Goal: Transaction & Acquisition: Book appointment/travel/reservation

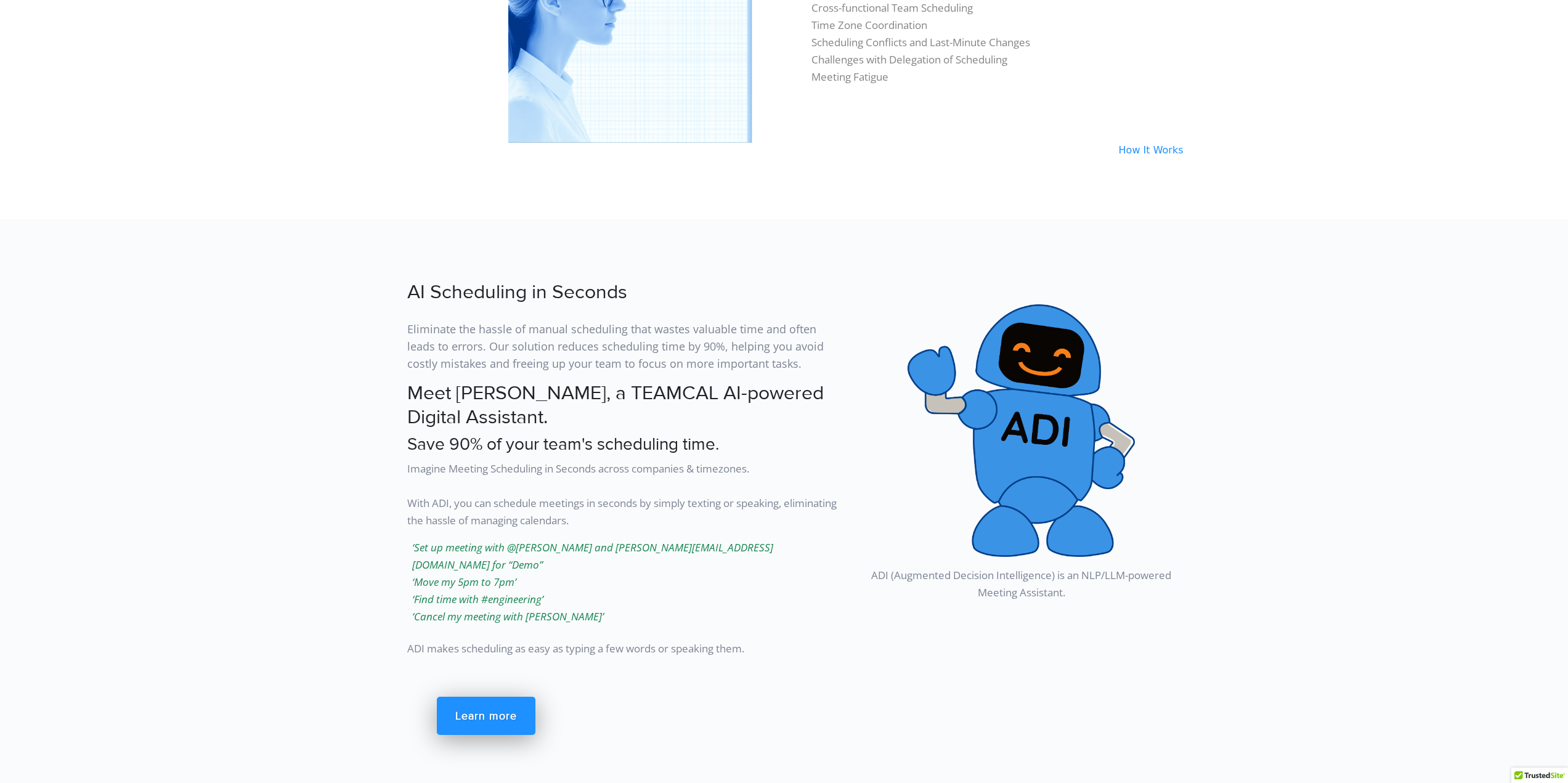
scroll to position [1293, 0]
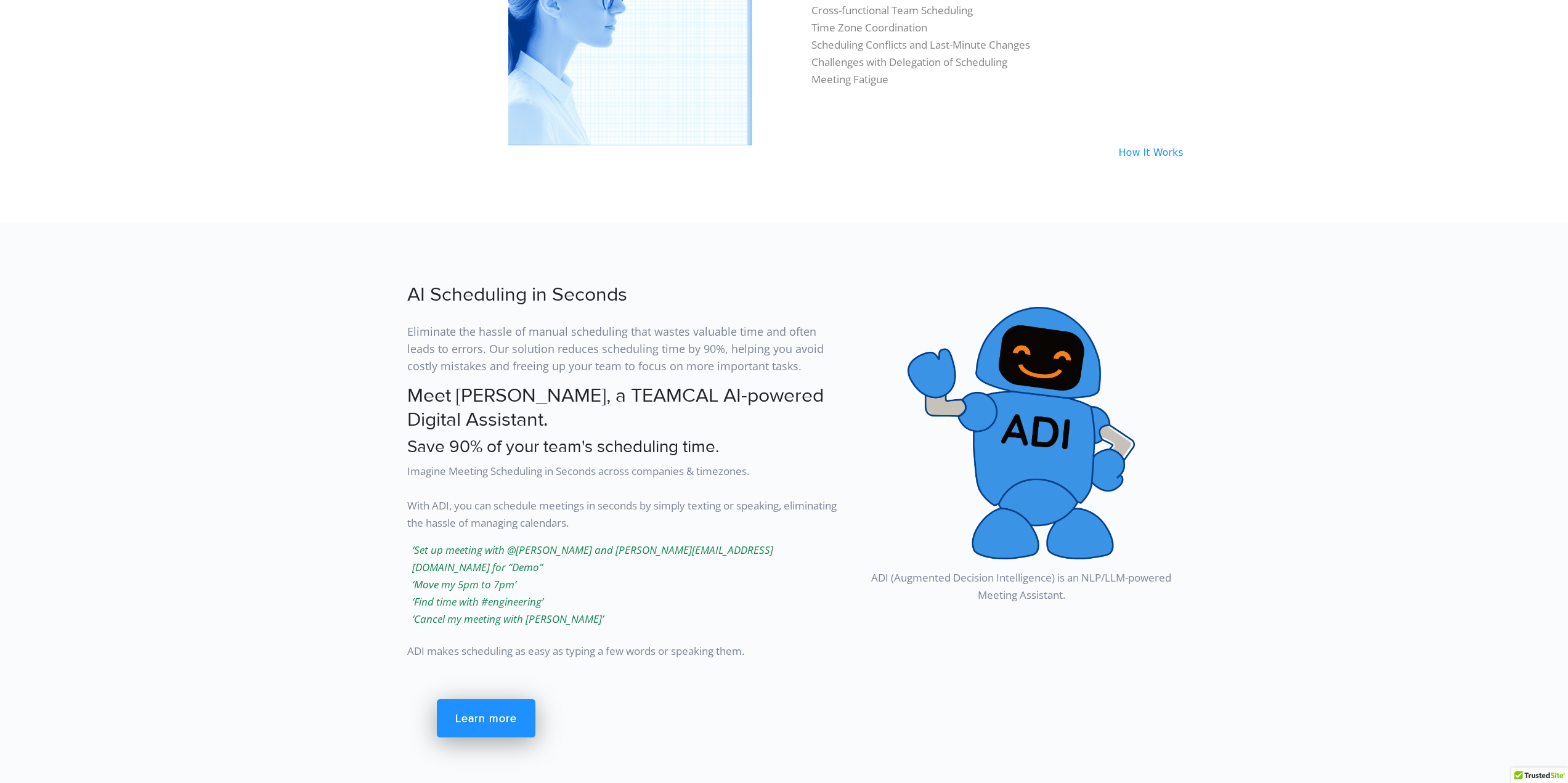
click at [1143, 151] on link "How It Works" at bounding box center [1147, 152] width 75 height 12
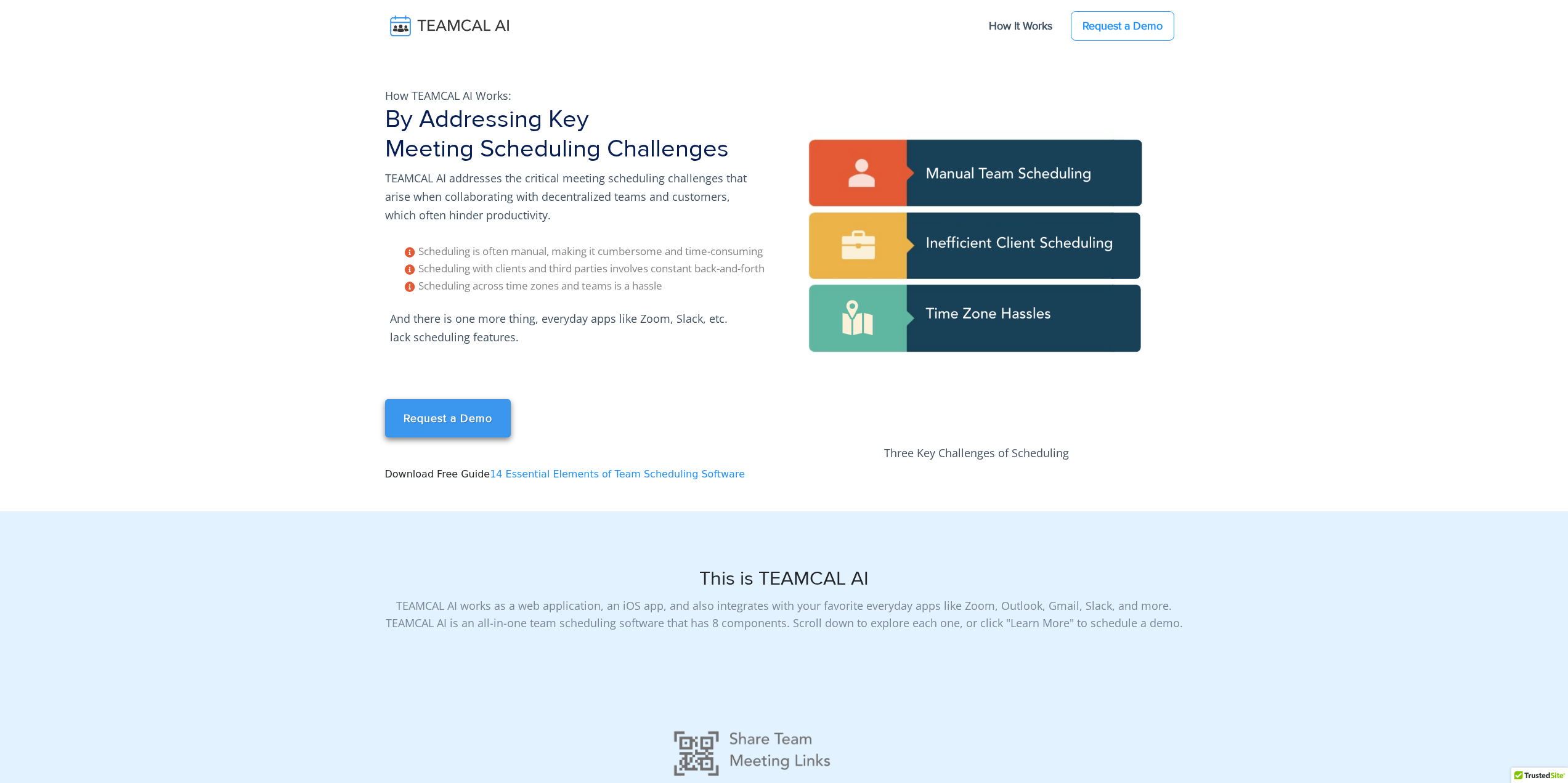
click at [438, 408] on link "Request a Demo" at bounding box center [447, 418] width 125 height 38
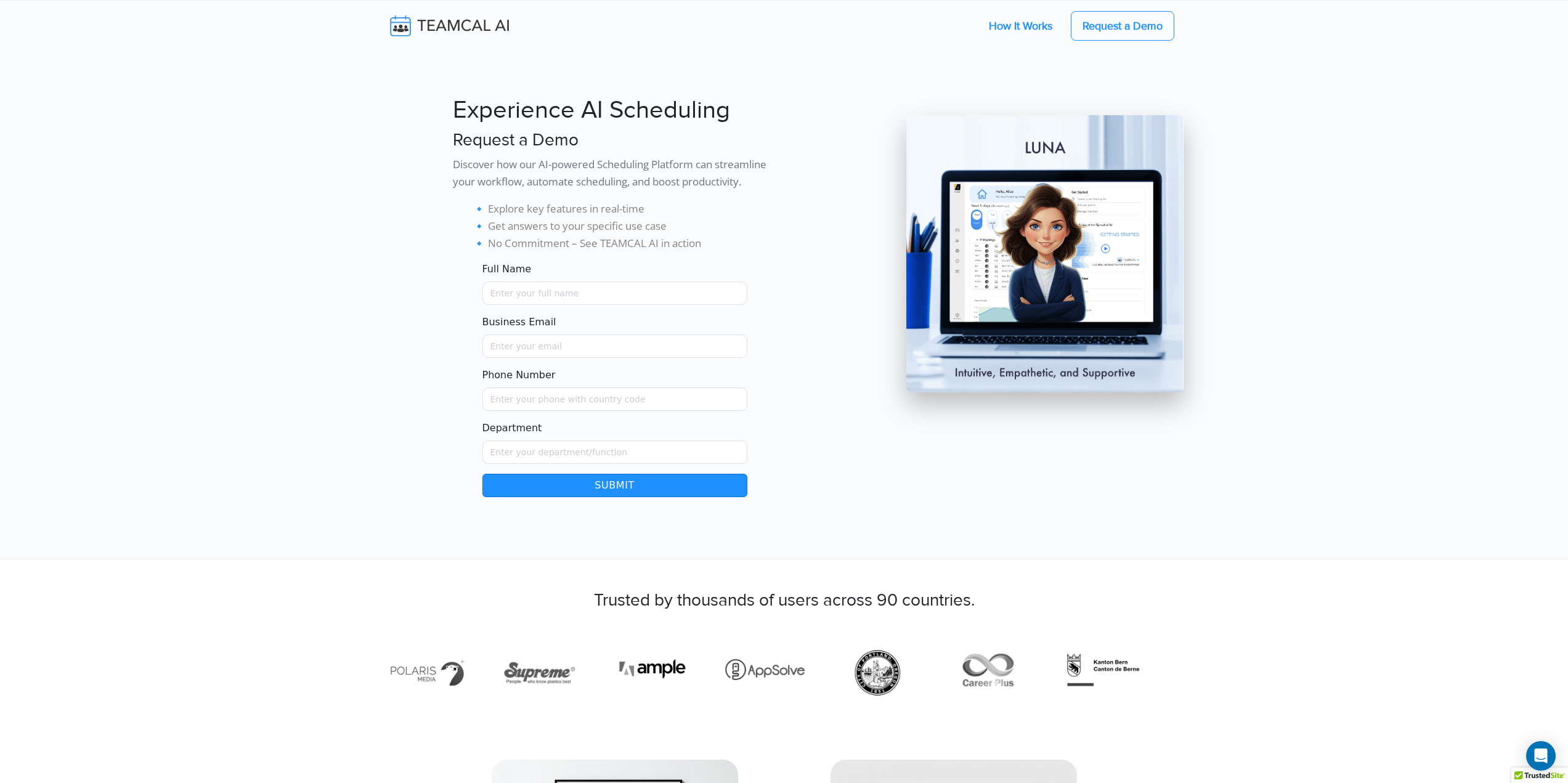
click at [1030, 35] on link "How It Works" at bounding box center [1020, 26] width 88 height 26
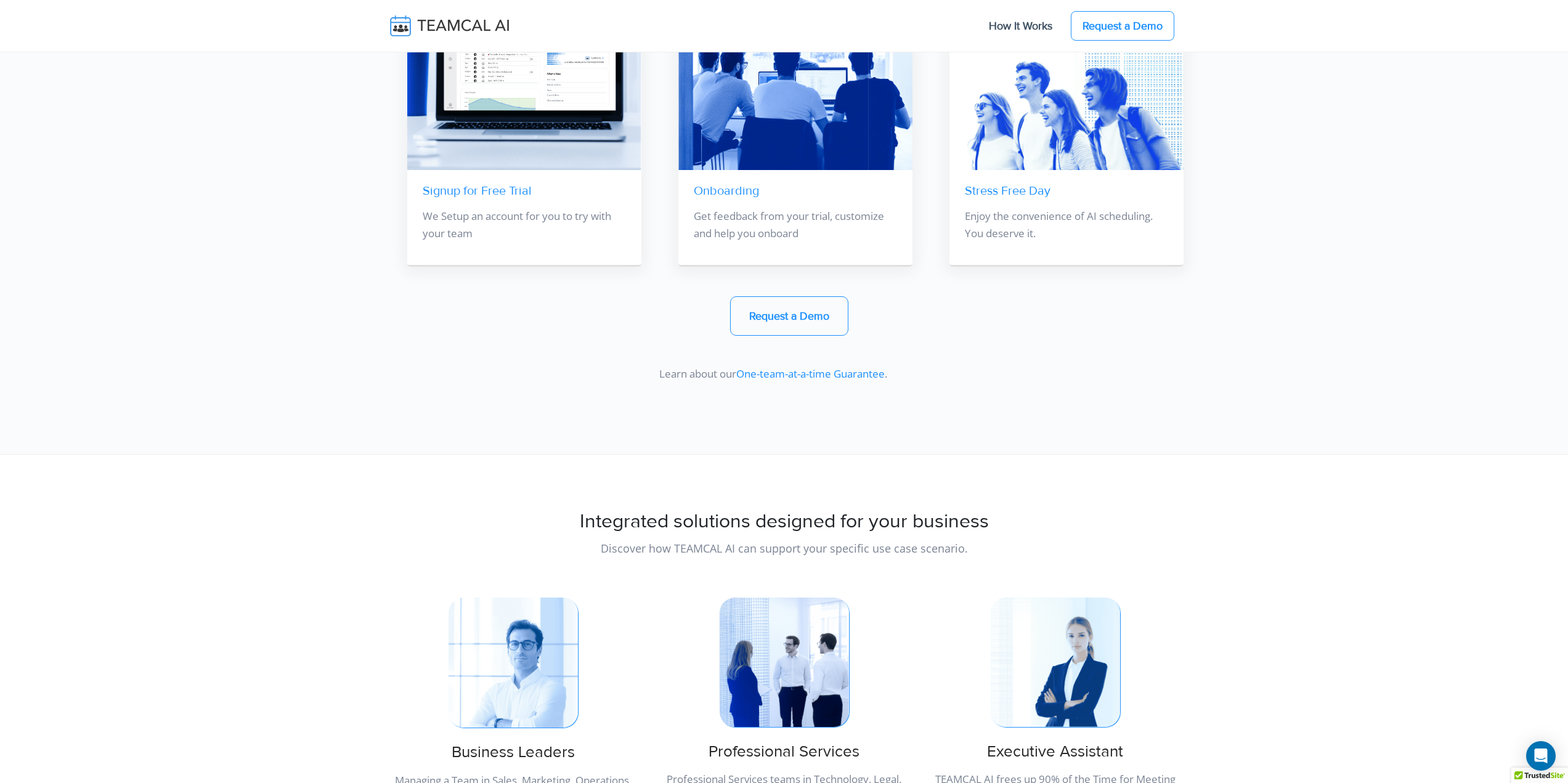
scroll to position [9235, 0]
